Goal: Transaction & Acquisition: Obtain resource

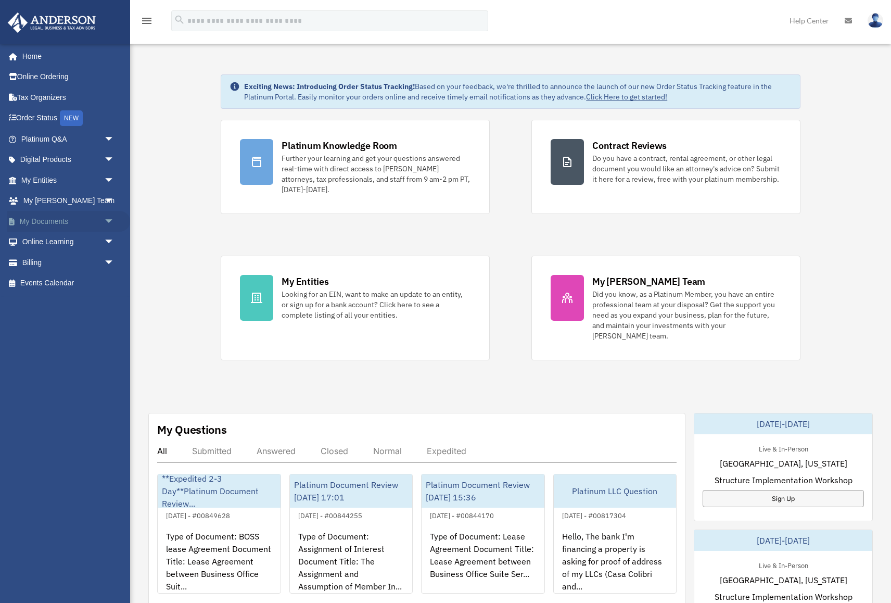
click at [108, 220] on span "arrow_drop_down" at bounding box center [114, 221] width 21 height 21
click at [47, 241] on link "Box" at bounding box center [73, 242] width 116 height 21
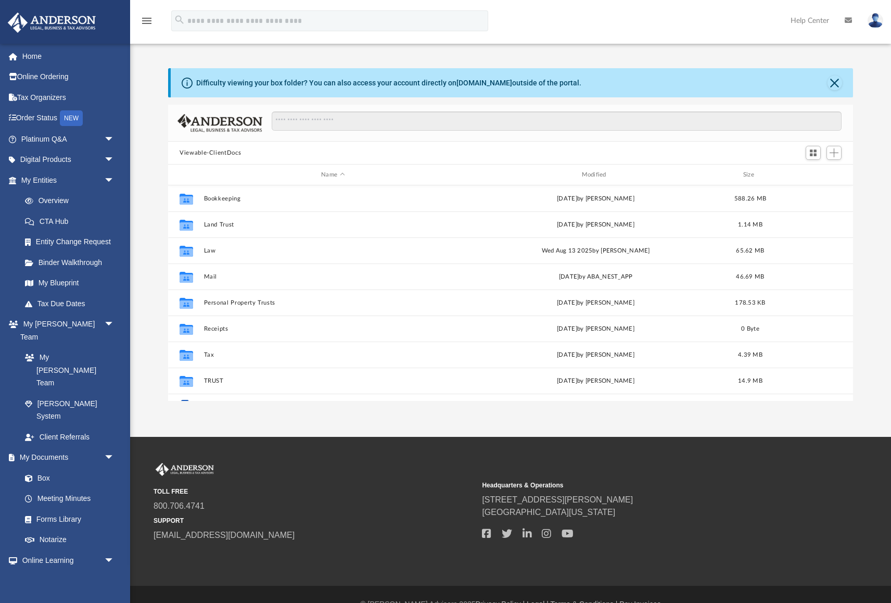
scroll to position [237, 685]
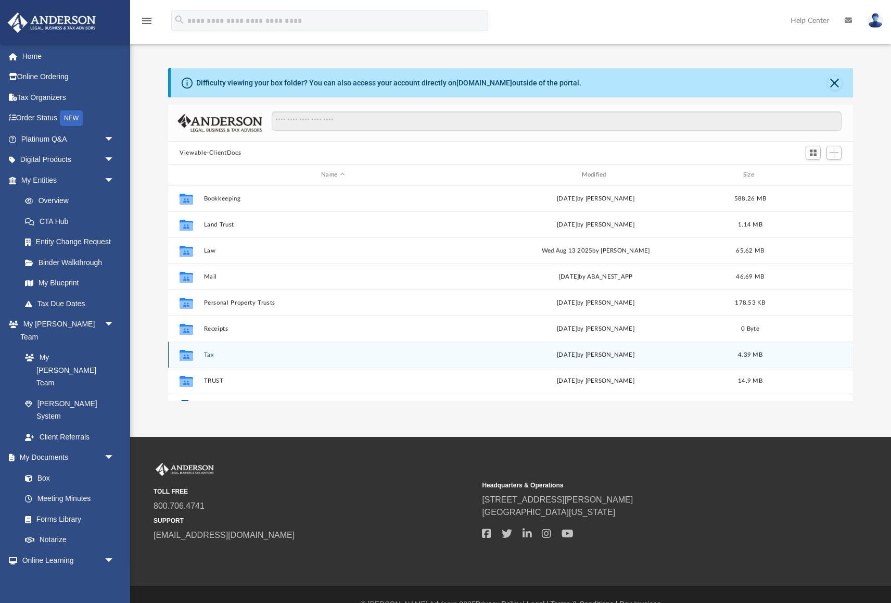
click at [207, 354] on button "Tax" at bounding box center [333, 354] width 258 height 7
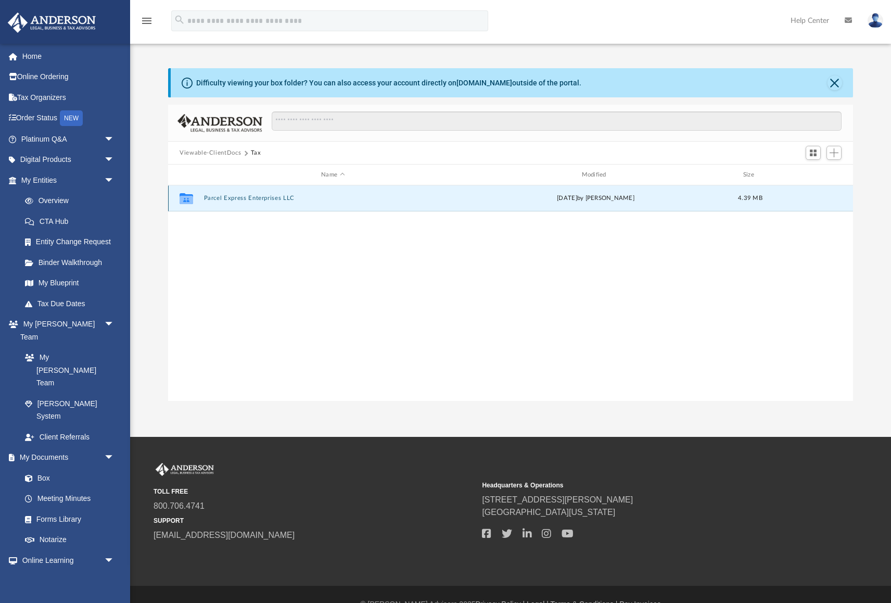
click at [239, 198] on button "Parcel Express Enterprises LLC" at bounding box center [333, 198] width 258 height 7
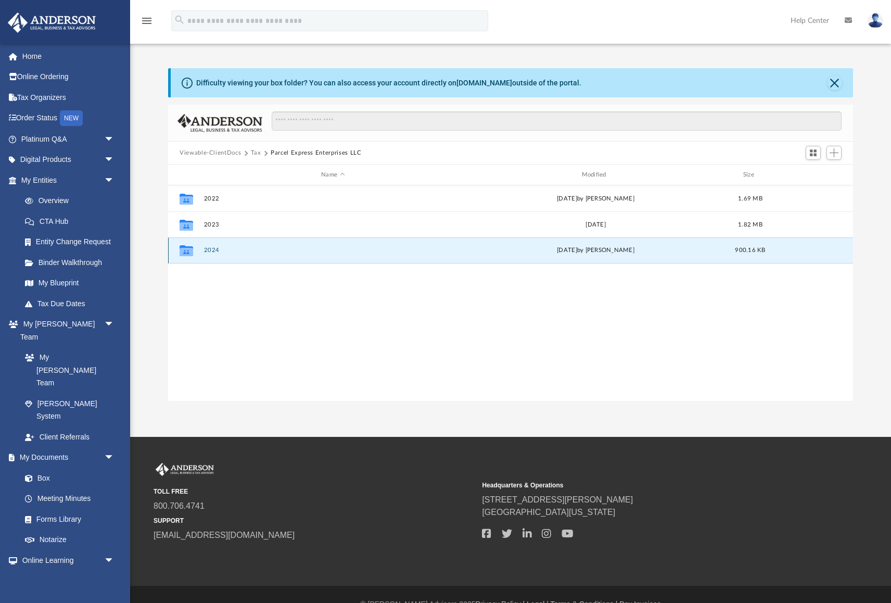
click at [212, 247] on button "2024" at bounding box center [333, 250] width 258 height 7
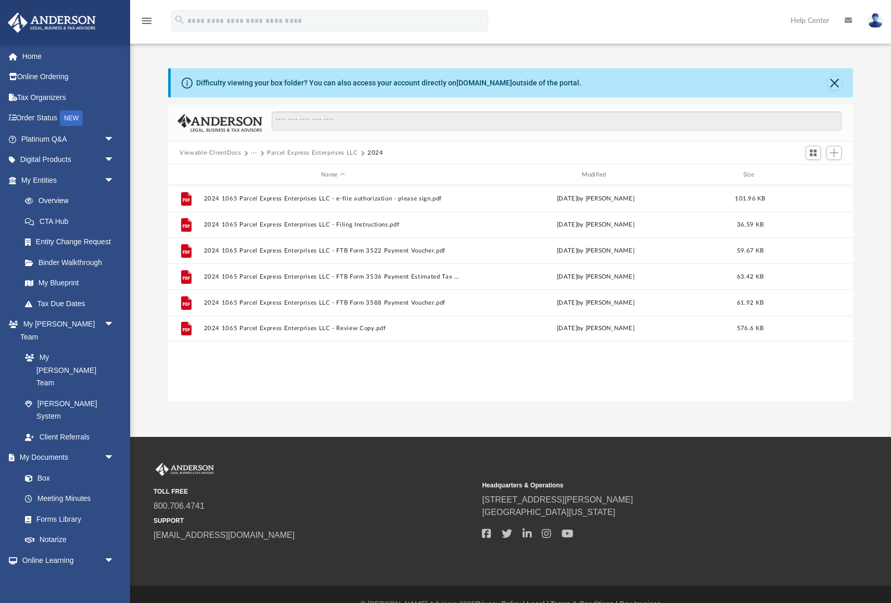
click at [144, 278] on div "Difficulty viewing your box folder? You can also access your account directly o…" at bounding box center [510, 234] width 761 height 333
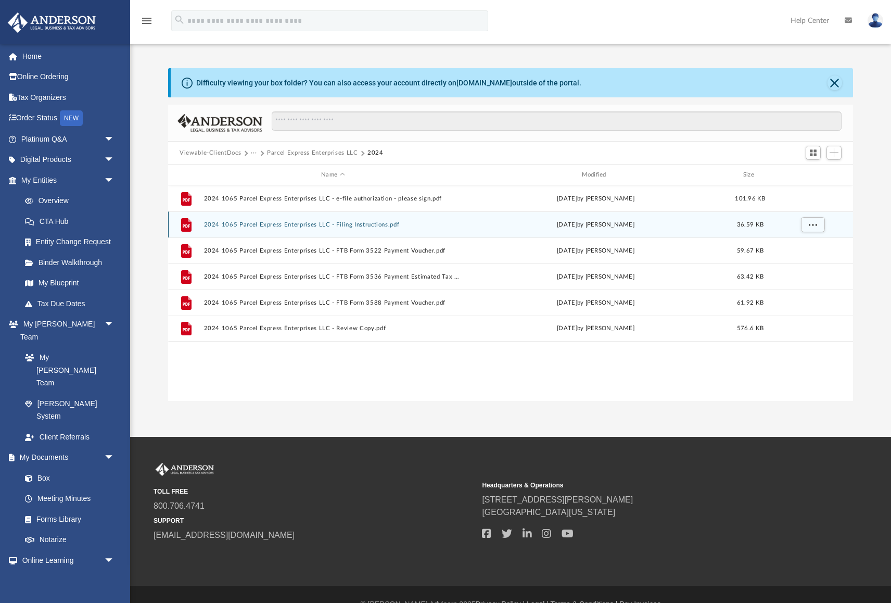
click at [355, 225] on button "2024 1065 Parcel Express Enterprises LLC - Filing Instructions.pdf" at bounding box center [333, 224] width 258 height 7
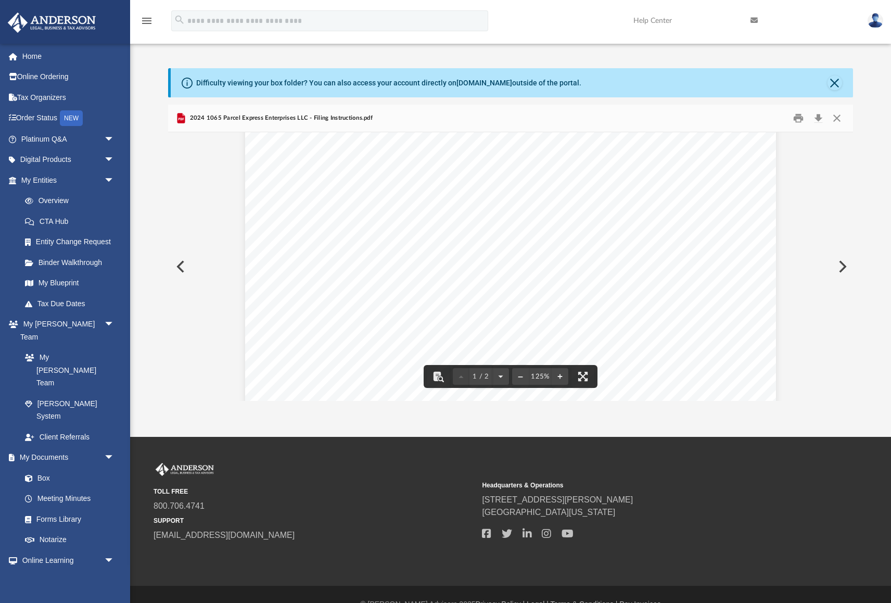
scroll to position [223, 0]
drag, startPoint x: 819, startPoint y: 117, endPoint x: 829, endPoint y: 132, distance: 17.8
click at [819, 117] on button "Download" at bounding box center [818, 118] width 19 height 16
click at [841, 115] on button "Close" at bounding box center [837, 118] width 19 height 16
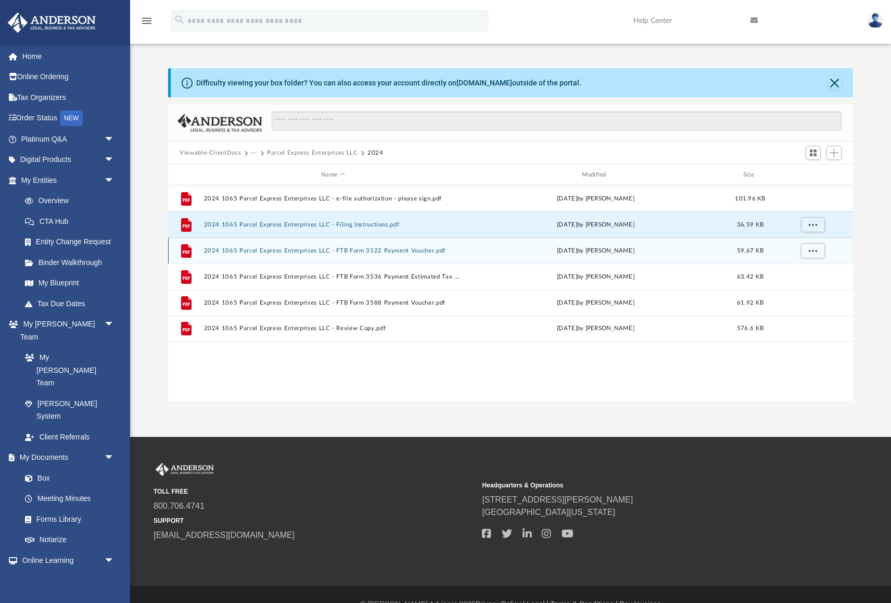
click at [302, 252] on button "2024 1065 Parcel Express Enterprises LLC - FTB Form 3522 Payment Voucher.pdf" at bounding box center [333, 250] width 258 height 7
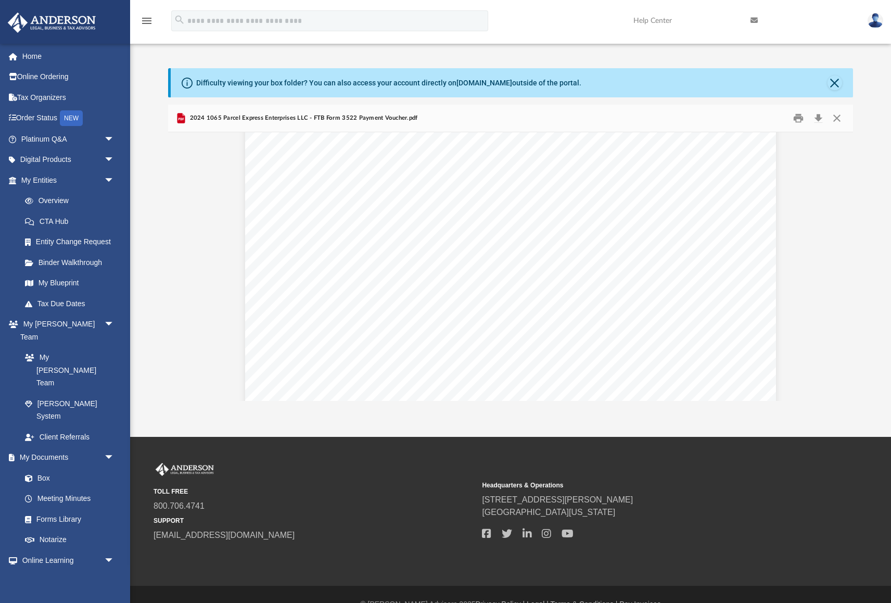
scroll to position [434, 0]
click at [816, 118] on button "Download" at bounding box center [818, 118] width 19 height 16
drag, startPoint x: 836, startPoint y: 115, endPoint x: 829, endPoint y: 122, distance: 10.7
click at [836, 115] on button "Close" at bounding box center [837, 118] width 19 height 16
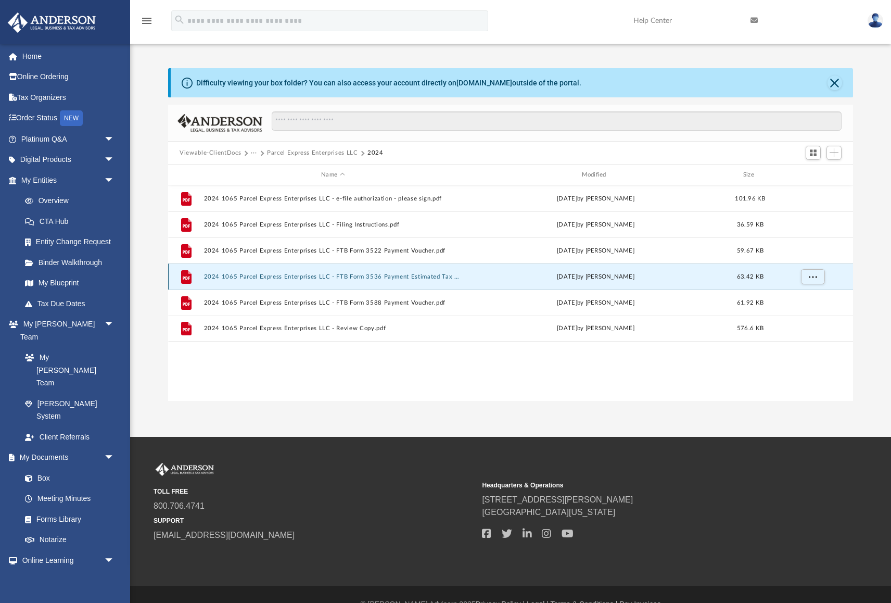
click at [302, 277] on button "2024 1065 Parcel Express Enterprises LLC - FTB Form 3536 Payment Estimated Tax …" at bounding box center [333, 276] width 258 height 7
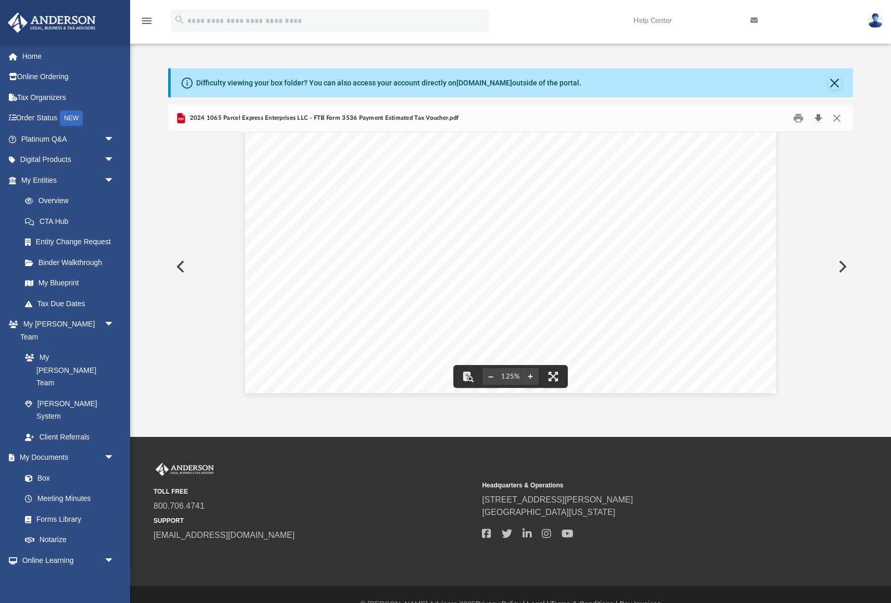
click at [820, 117] on button "Download" at bounding box center [818, 118] width 19 height 16
click at [816, 231] on div "439325 [DATE] For Privacy Notice, get FTB 1131 EN-SP. IF NO PAYMENT IS DUE, DO …" at bounding box center [510, 49] width 685 height 703
click at [839, 117] on button "Close" at bounding box center [837, 118] width 19 height 16
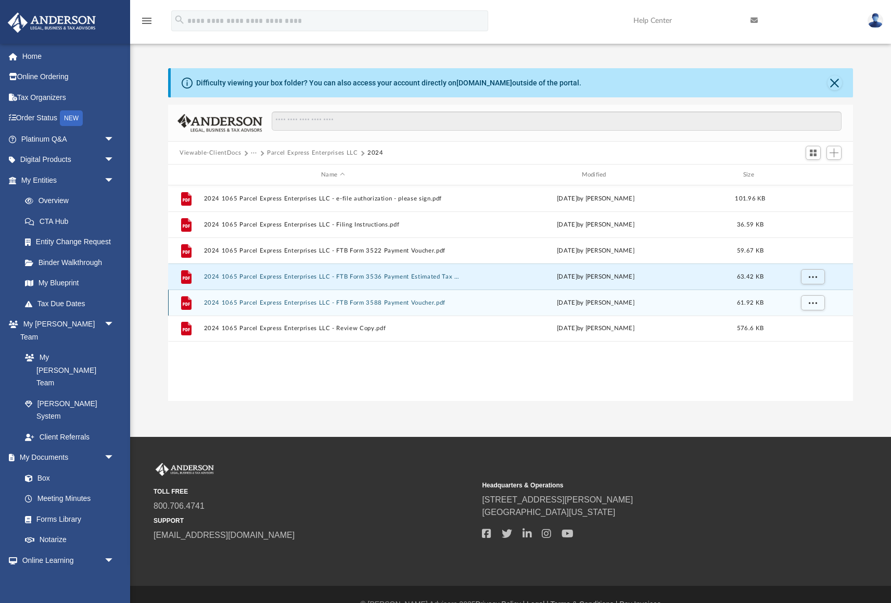
click at [402, 301] on button "2024 1065 Parcel Express Enterprises LLC - FTB Form 3588 Payment Voucher.pdf" at bounding box center [333, 302] width 258 height 7
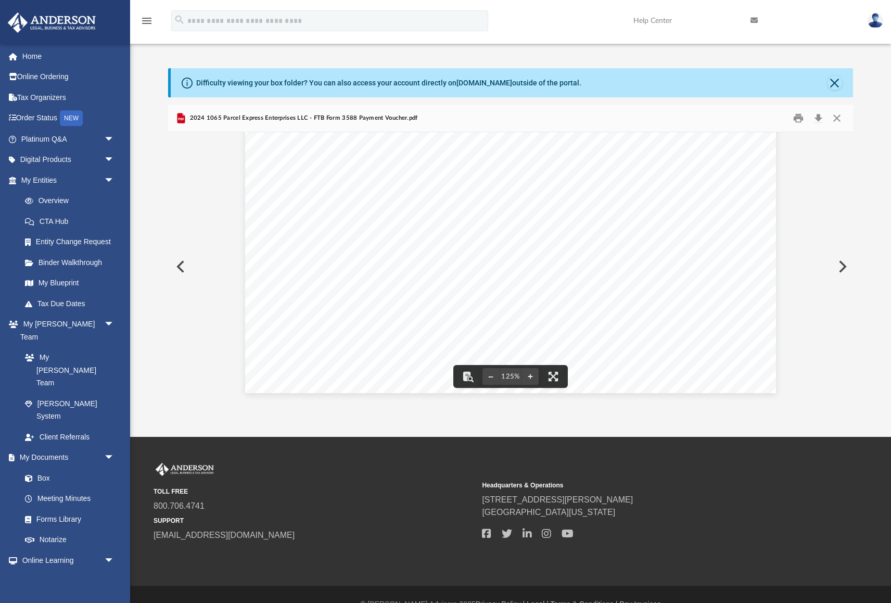
scroll to position [20, 0]
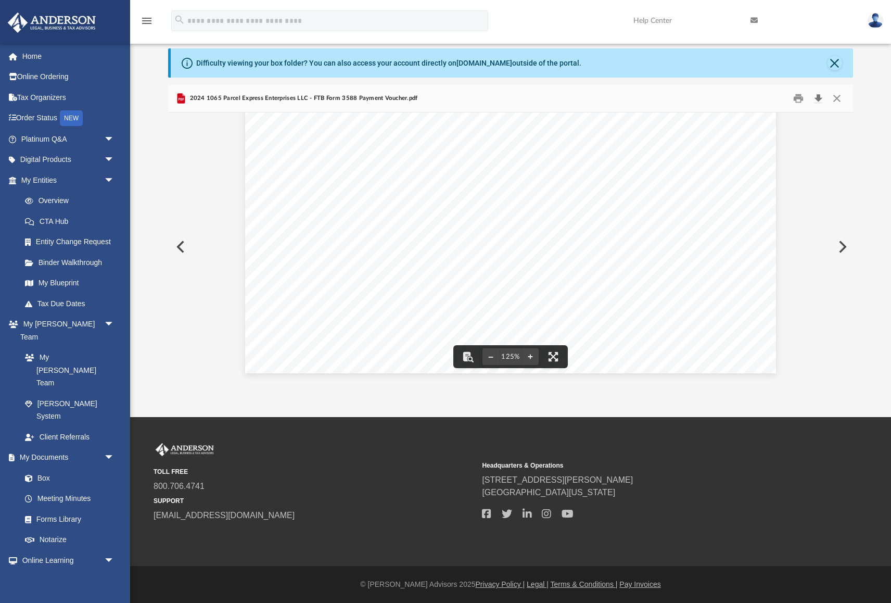
click at [819, 97] on button "Download" at bounding box center [818, 99] width 19 height 16
click at [841, 94] on button "Close" at bounding box center [837, 99] width 19 height 16
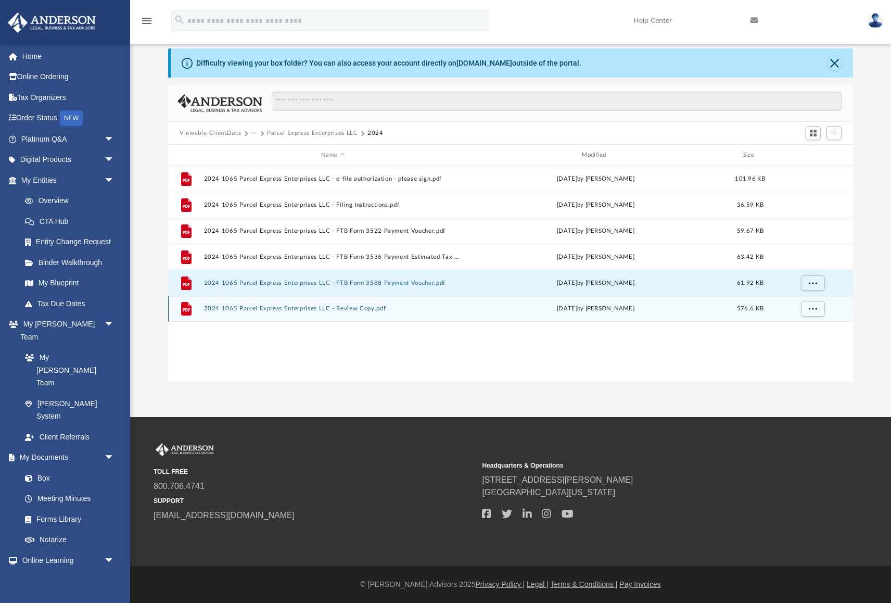
click at [348, 308] on button "2024 1065 Parcel Express Enterprises LLC - Review Copy.pdf" at bounding box center [333, 308] width 258 height 7
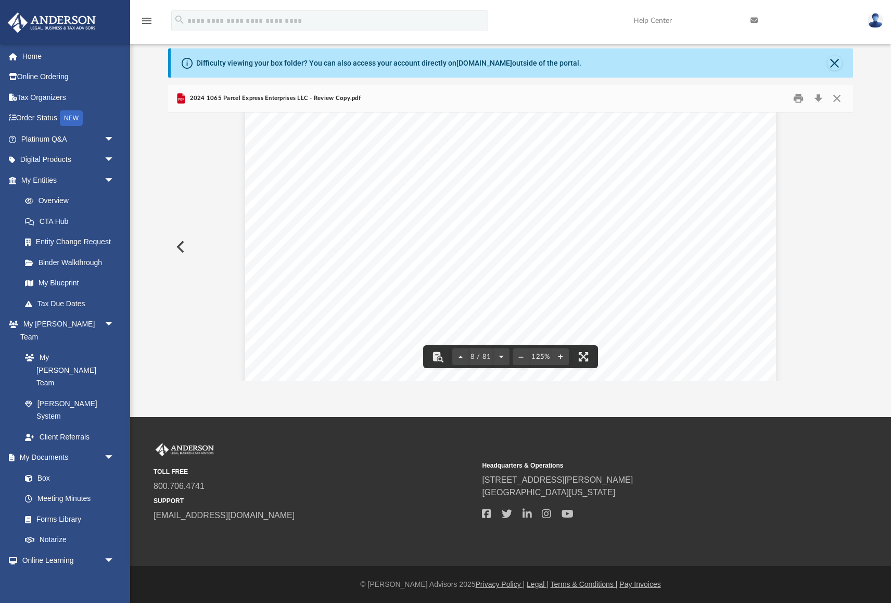
scroll to position [5134, 0]
click at [821, 94] on button "Download" at bounding box center [818, 99] width 19 height 16
click at [836, 99] on button "Close" at bounding box center [837, 99] width 19 height 16
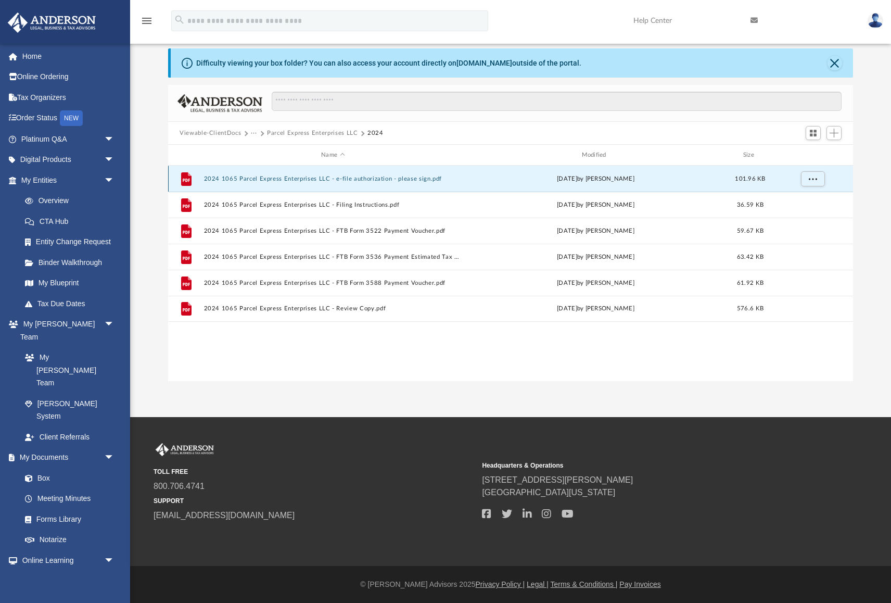
click at [391, 181] on button "2024 1065 Parcel Express Enterprises LLC - e-file authorization - please sign.p…" at bounding box center [333, 178] width 258 height 7
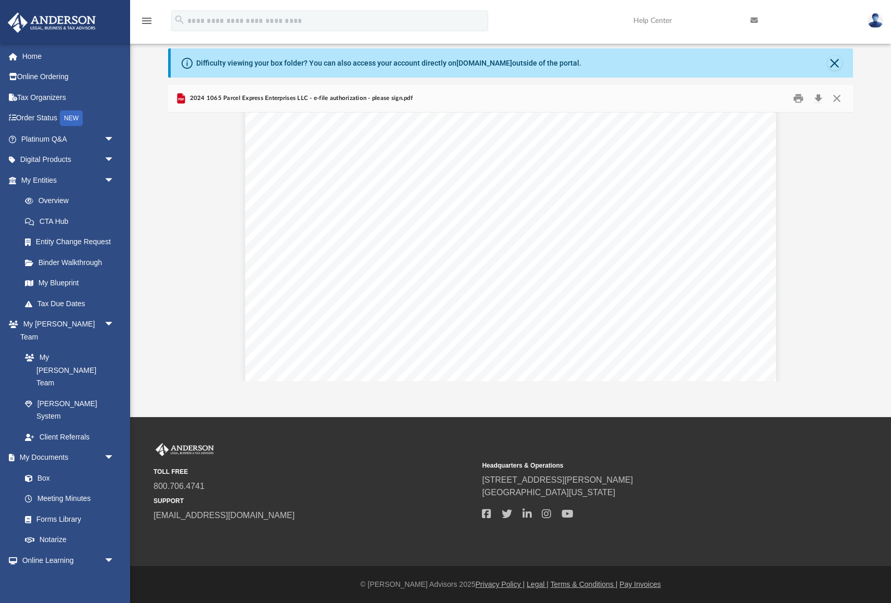
scroll to position [1617, 0]
click at [820, 99] on button "Download" at bounding box center [818, 99] width 19 height 16
click at [839, 100] on button "Close" at bounding box center [837, 99] width 19 height 16
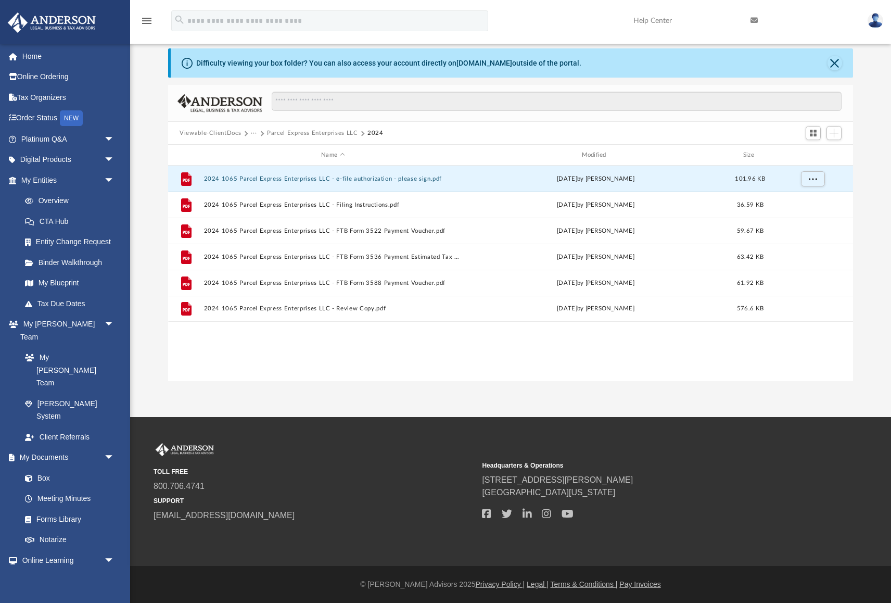
click at [338, 133] on button "Parcel Express Enterprises LLC" at bounding box center [312, 133] width 91 height 9
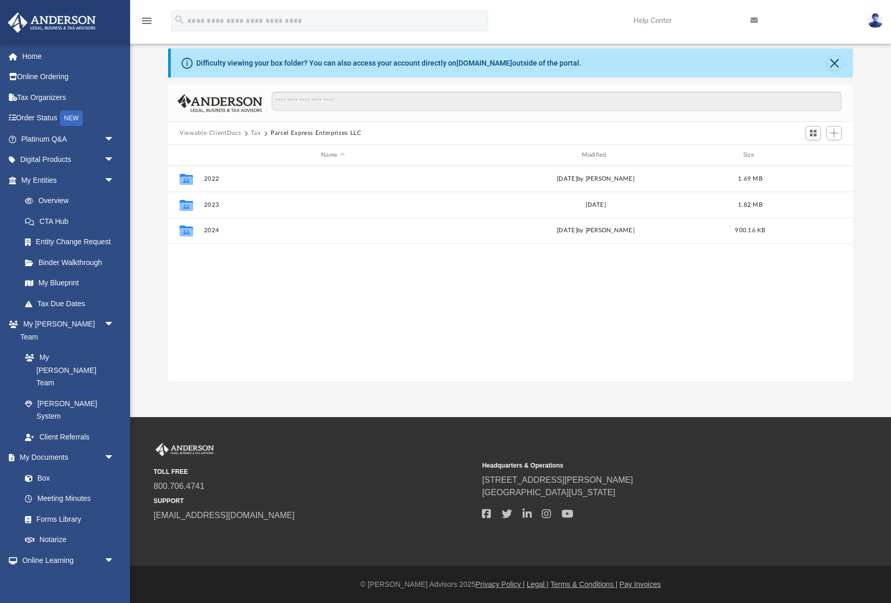
click at [312, 133] on button "Parcel Express Enterprises LLC" at bounding box center [316, 133] width 91 height 9
click at [252, 133] on button "Tax" at bounding box center [256, 133] width 10 height 9
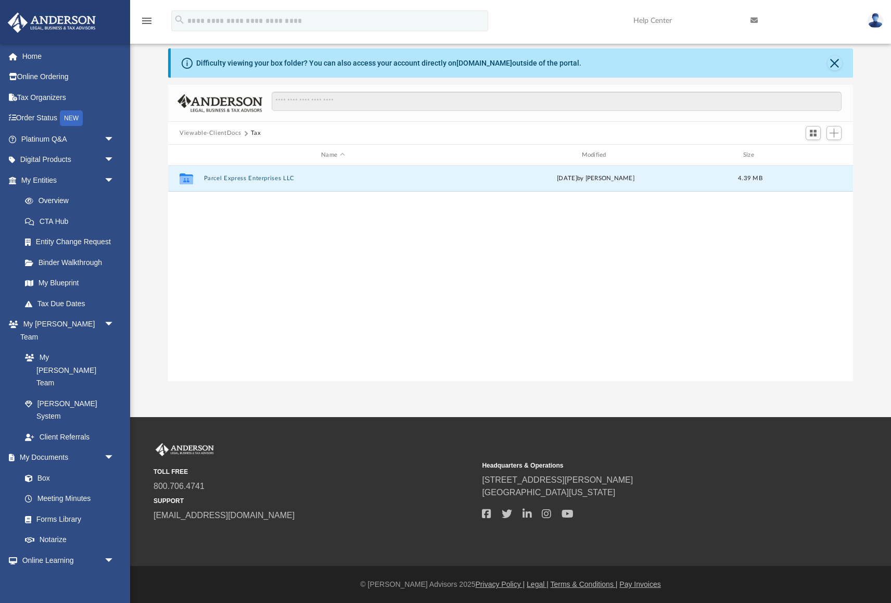
click at [464, 236] on div "Collaborated Folder Parcel Express Enterprises LLC [DATE] by [PERSON_NAME] 4.39…" at bounding box center [510, 273] width 685 height 215
click at [250, 175] on button "Parcel Express Enterprises LLC" at bounding box center [333, 178] width 258 height 7
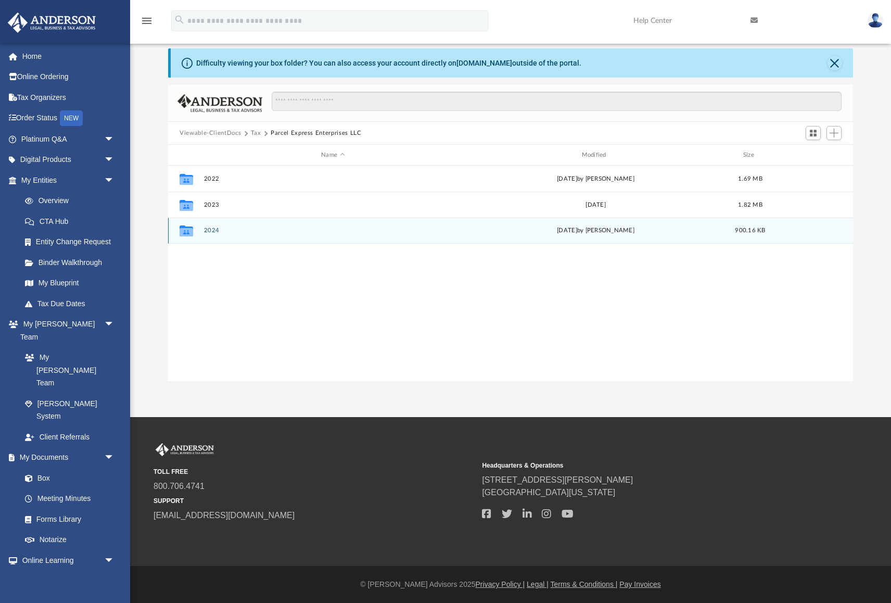
click at [597, 228] on div "[DATE] by [PERSON_NAME]" at bounding box center [596, 230] width 258 height 9
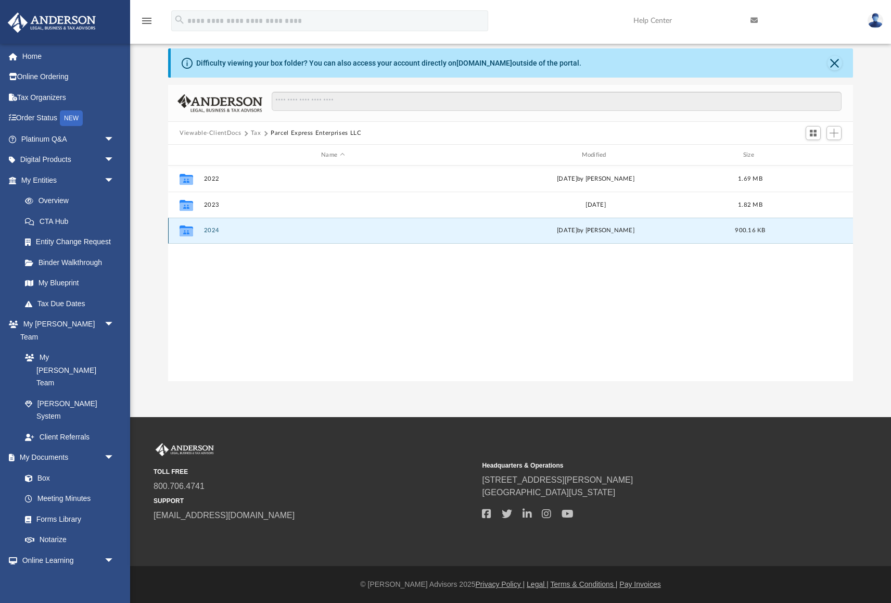
click at [184, 231] on icon "grid" at bounding box center [187, 232] width 14 height 8
click at [211, 232] on button "2024" at bounding box center [333, 230] width 258 height 7
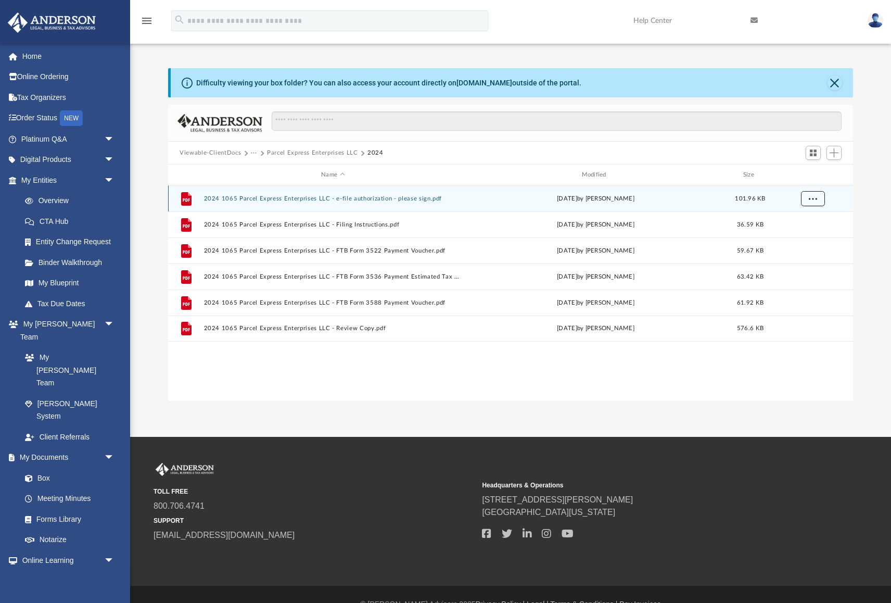
click at [821, 198] on button "More options" at bounding box center [813, 199] width 24 height 16
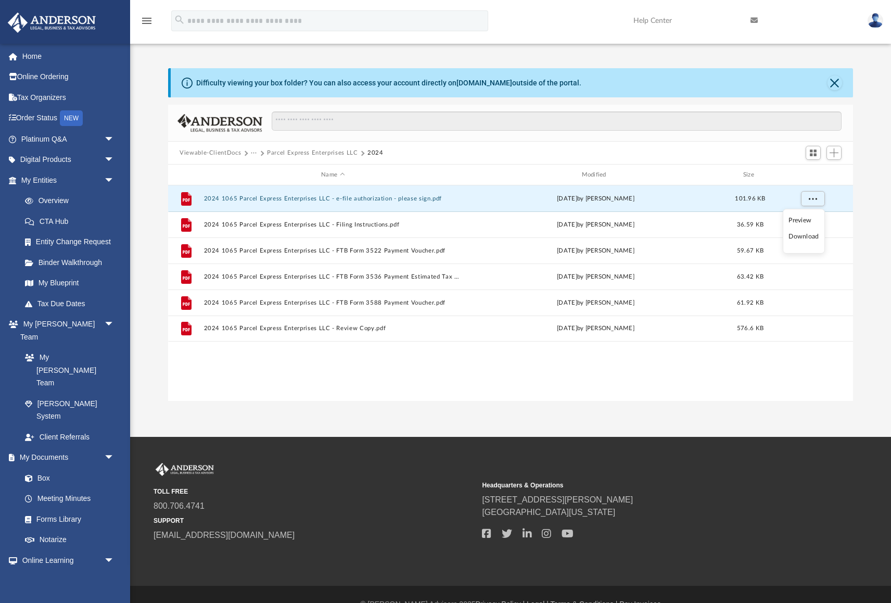
click at [672, 392] on div "File 2024 1065 Parcel Express Enterprises LLC - e-file authorization - please s…" at bounding box center [510, 292] width 685 height 215
